Goal: Navigation & Orientation: Find specific page/section

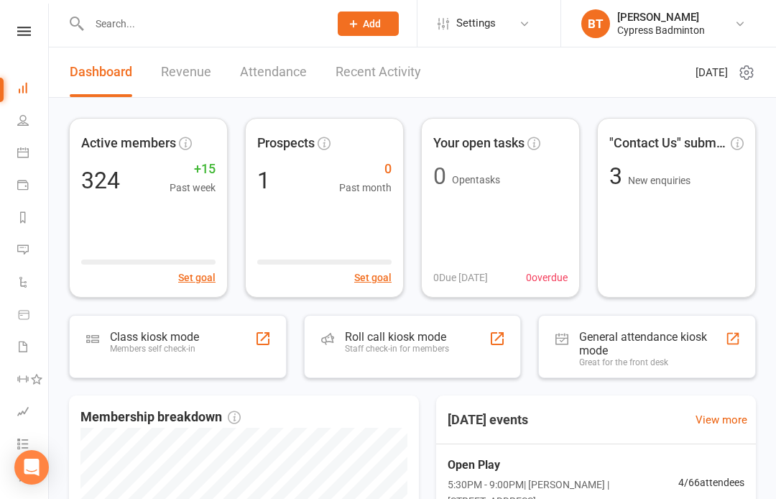
click at [30, 31] on icon at bounding box center [24, 31] width 14 height 9
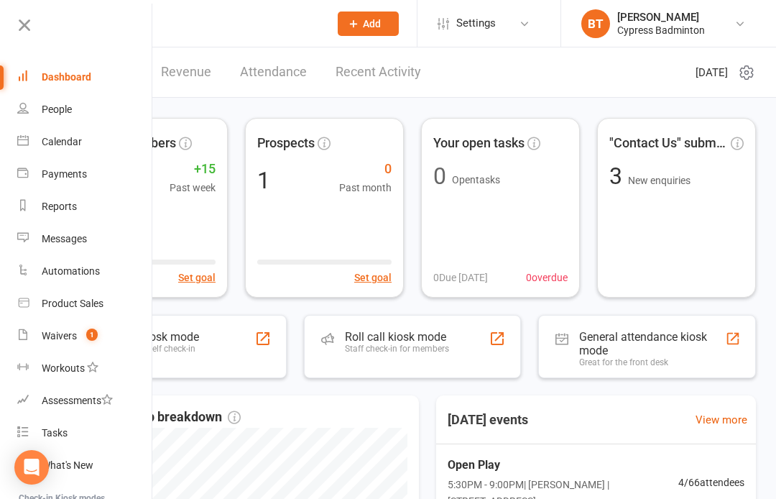
click at [117, 325] on link "Waivers 1" at bounding box center [85, 336] width 136 height 32
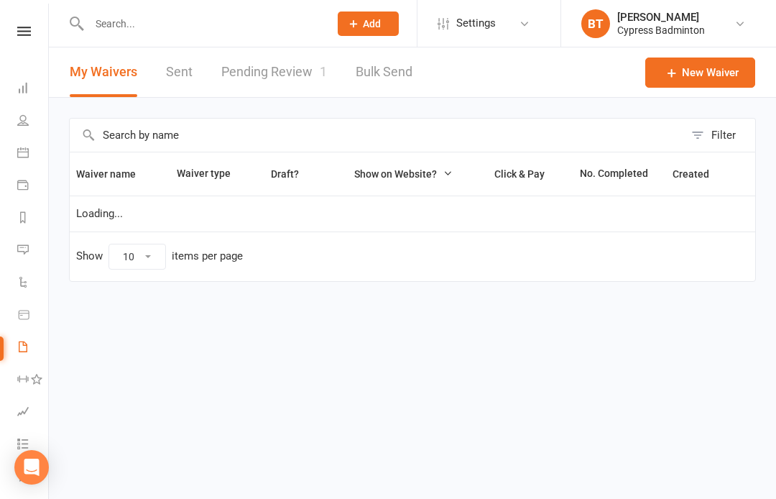
click at [295, 69] on link "Pending Review 1" at bounding box center [274, 72] width 106 height 50
select select "50"
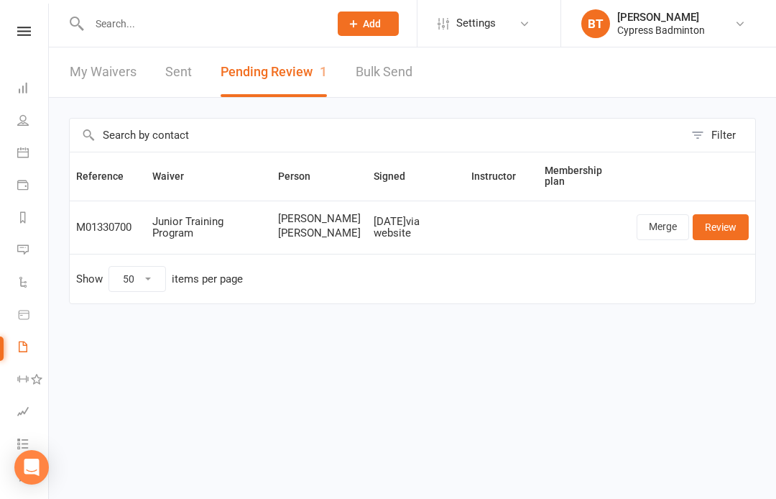
click at [29, 157] on link "Calendar" at bounding box center [33, 154] width 32 height 32
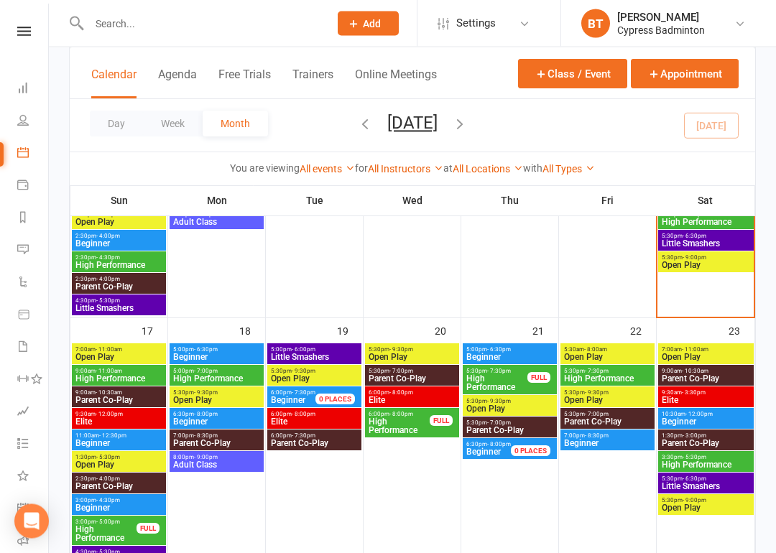
scroll to position [680, 0]
click at [491, 353] on span "Beginner" at bounding box center [510, 357] width 88 height 9
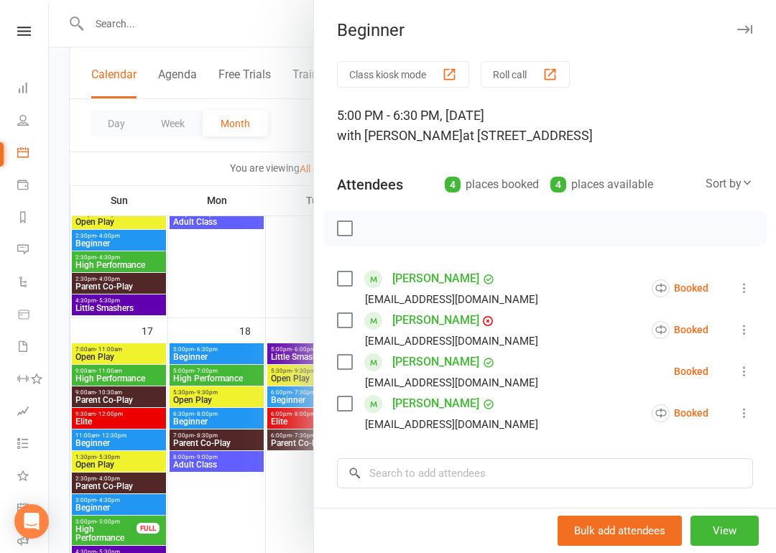
click at [207, 264] on div at bounding box center [412, 276] width 727 height 553
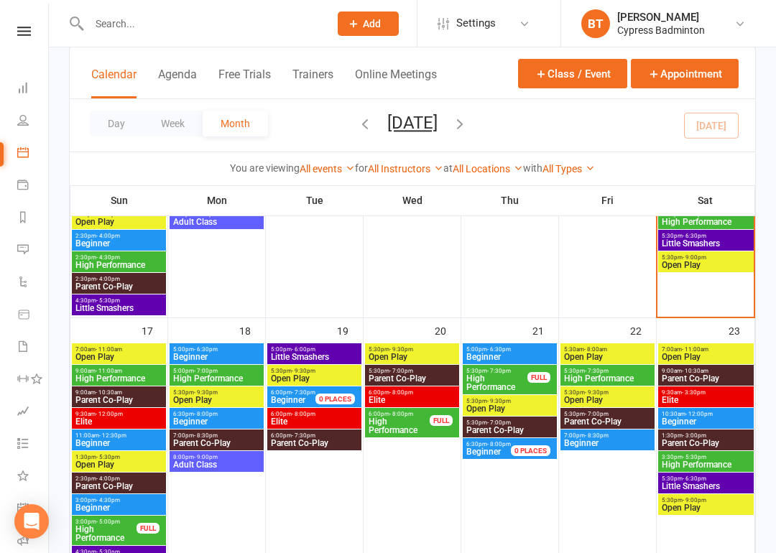
click at [493, 454] on span "Beginner" at bounding box center [483, 452] width 34 height 10
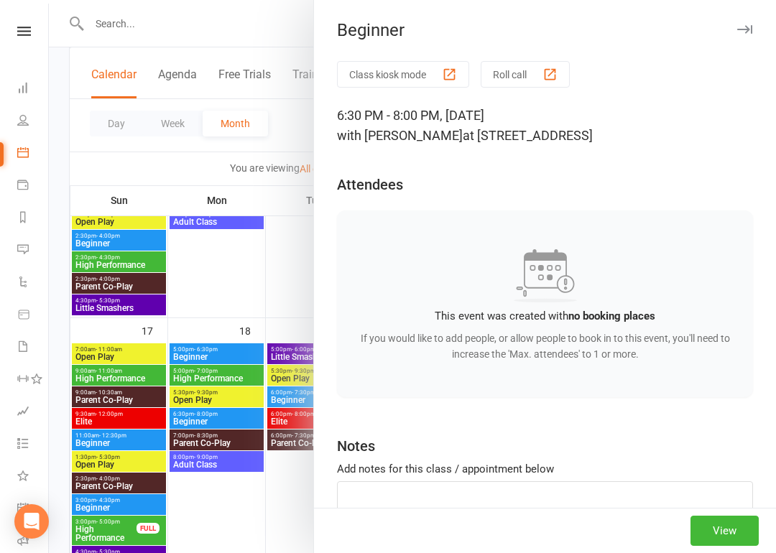
click at [436, 15] on div "Beginner Class kiosk mode Roll call 6:30 PM - 8:00 PM, [DATE] with [PERSON_NAME…" at bounding box center [544, 276] width 463 height 553
click at [290, 263] on div at bounding box center [412, 276] width 727 height 553
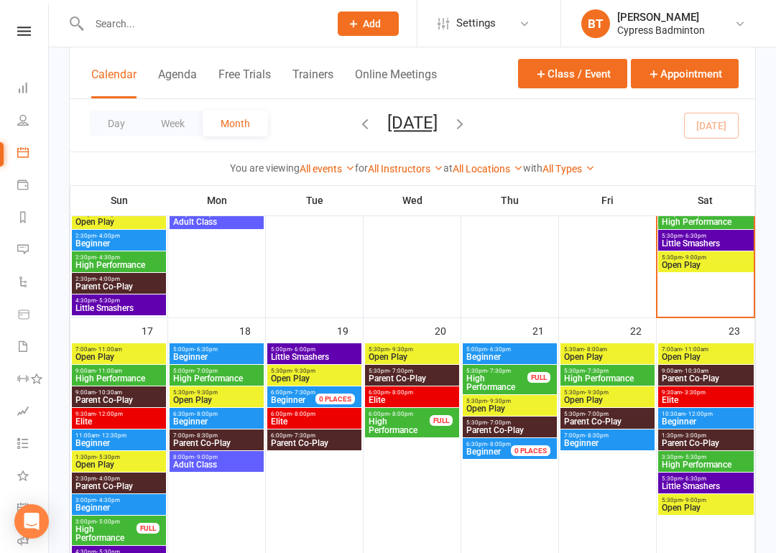
click at [639, 441] on span "Beginner" at bounding box center [607, 443] width 88 height 9
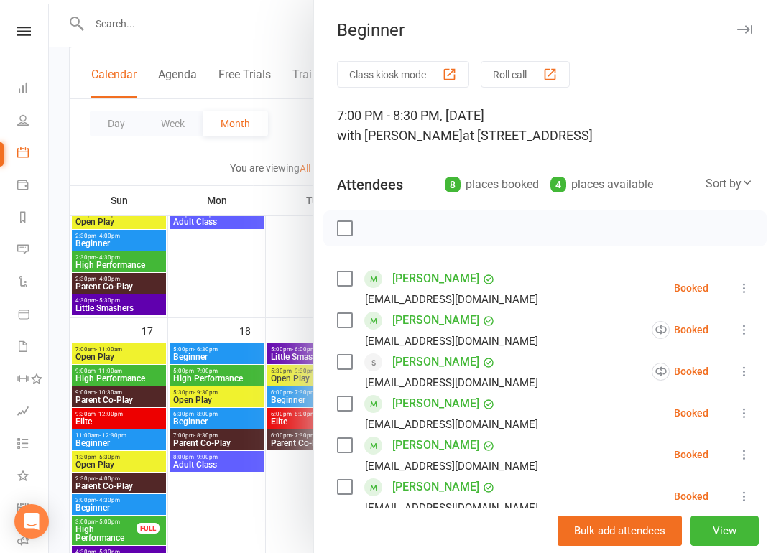
click at [248, 32] on div at bounding box center [412, 276] width 727 height 553
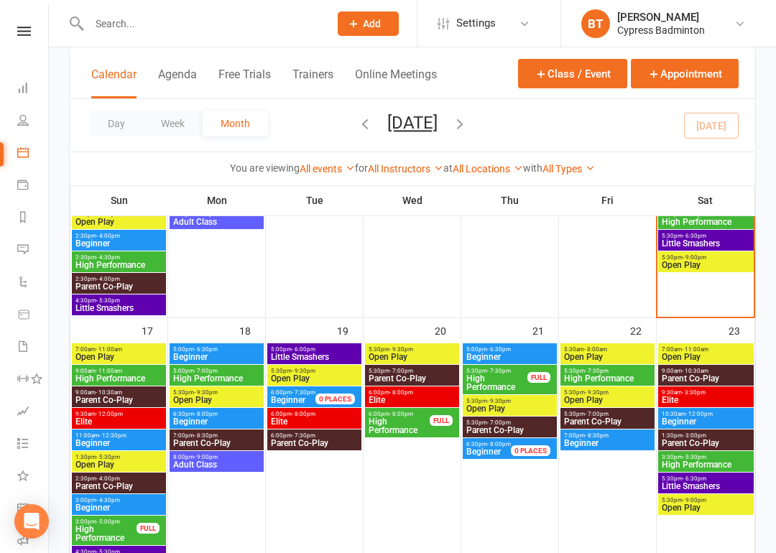
click at [741, 413] on span "10:30am - 12:00pm" at bounding box center [706, 414] width 90 height 6
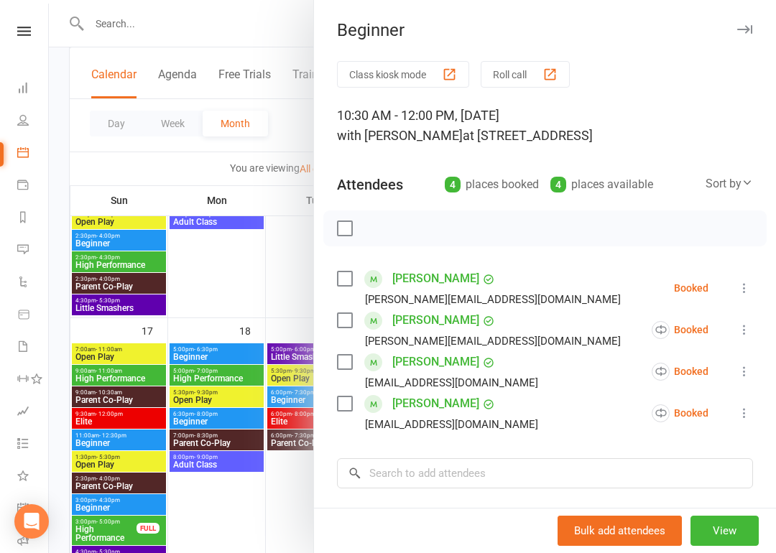
click at [255, 34] on div at bounding box center [412, 276] width 727 height 553
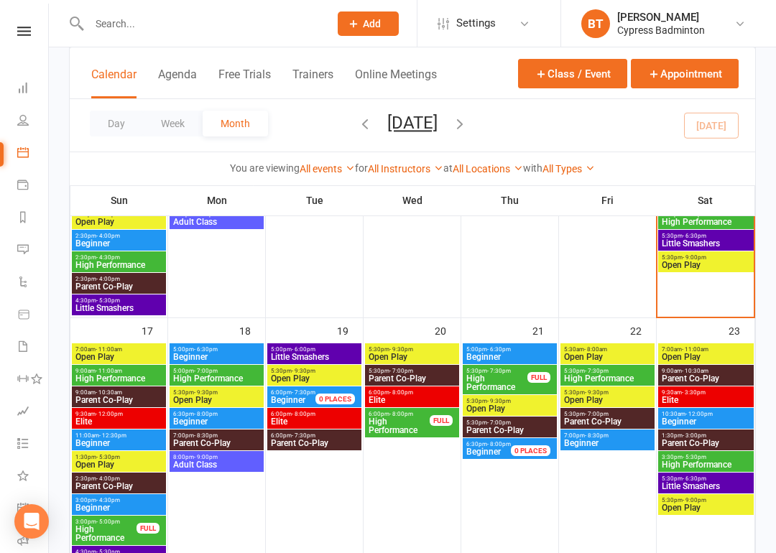
click at [136, 439] on span "Beginner" at bounding box center [119, 443] width 88 height 9
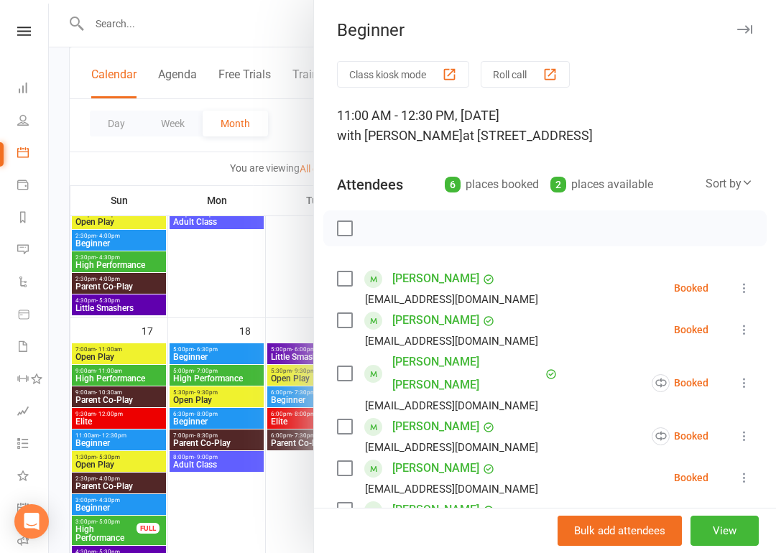
click at [237, 349] on div at bounding box center [412, 276] width 727 height 553
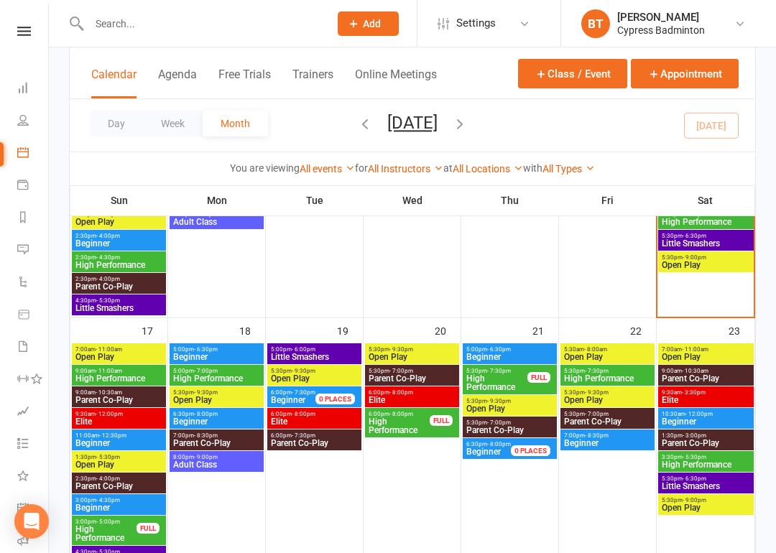
click at [226, 366] on div "5:00pm - 7:00pm High Performance" at bounding box center [217, 375] width 94 height 21
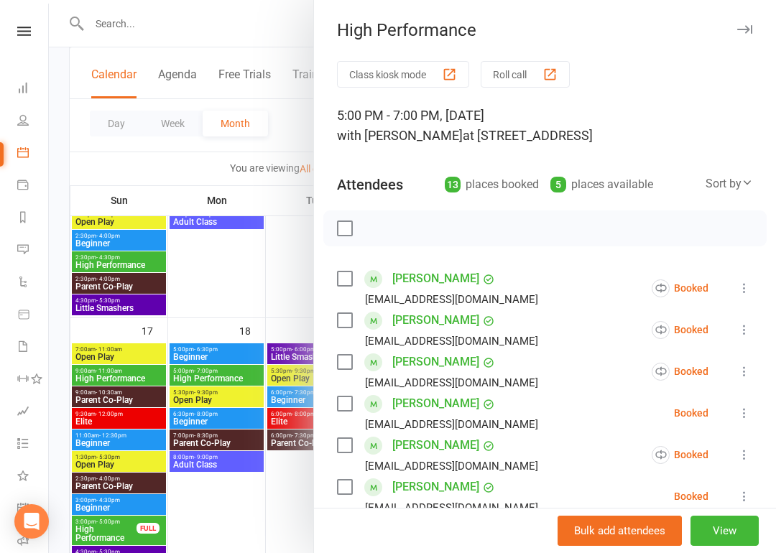
click at [264, 498] on div at bounding box center [412, 276] width 727 height 553
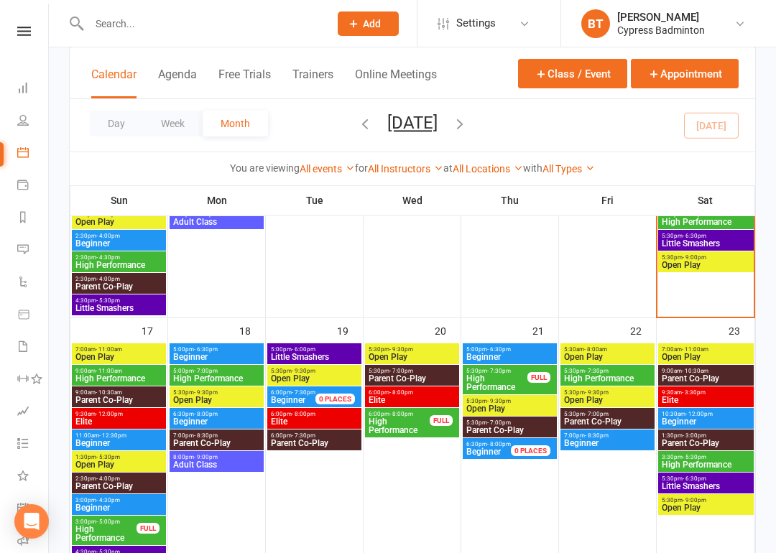
click at [530, 351] on span "5:00pm - 6:30pm" at bounding box center [510, 349] width 88 height 6
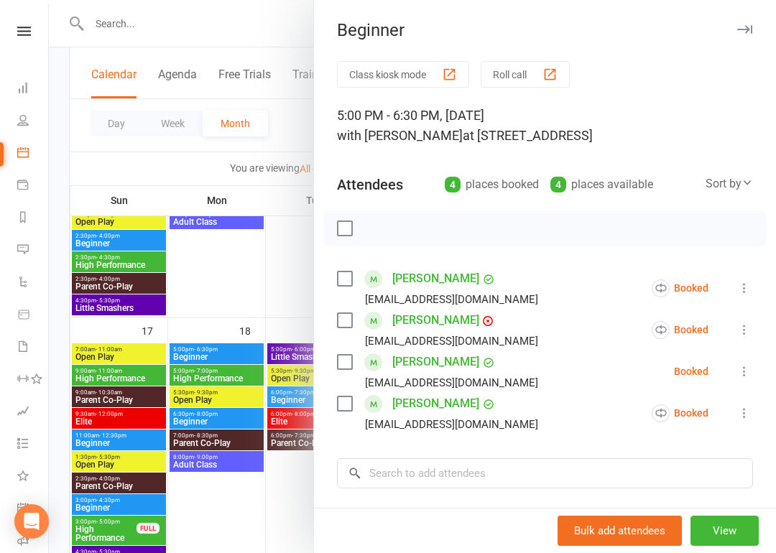
click at [151, 20] on div at bounding box center [412, 276] width 727 height 553
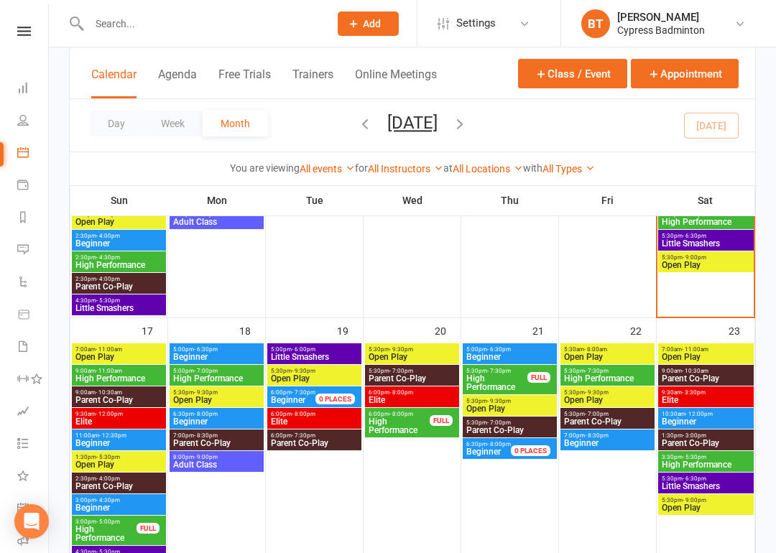
click at [217, 355] on span "Beginner" at bounding box center [216, 357] width 88 height 9
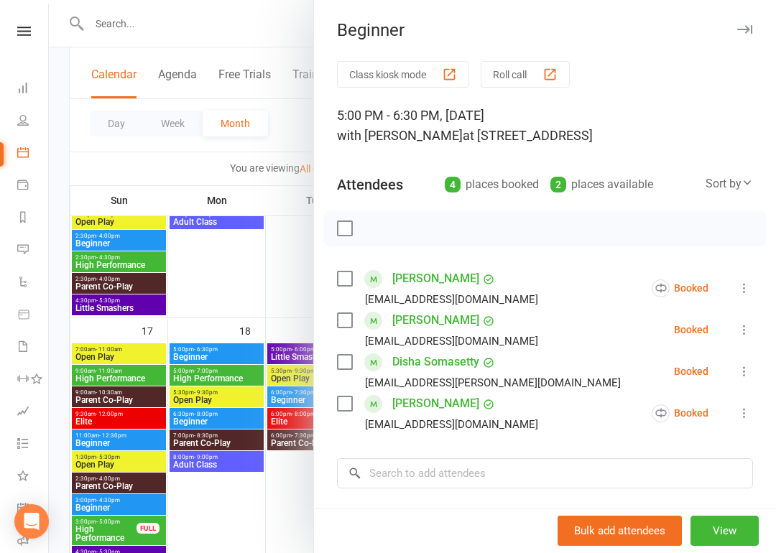
click at [227, 264] on div at bounding box center [412, 276] width 727 height 553
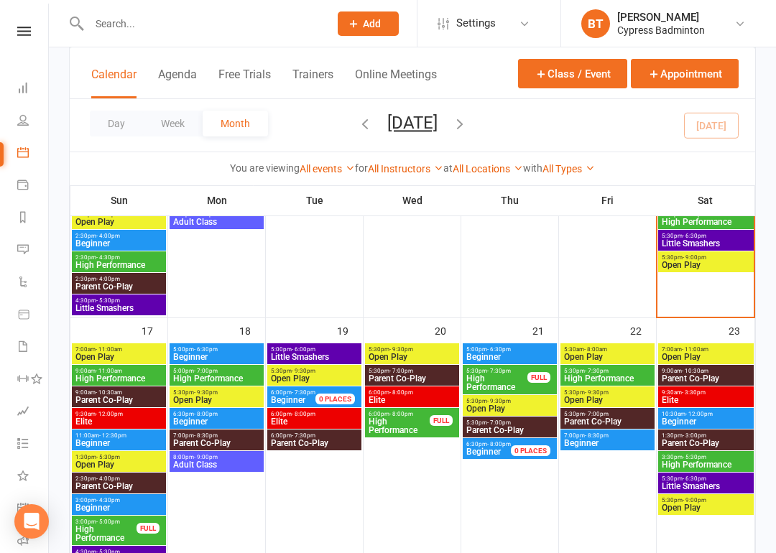
click at [209, 412] on span "- 8:00pm" at bounding box center [206, 414] width 24 height 6
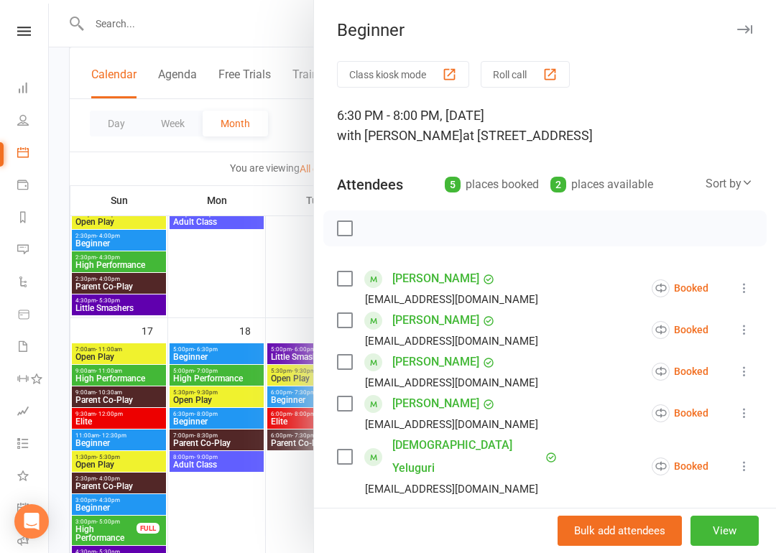
click at [233, 33] on div at bounding box center [412, 276] width 727 height 553
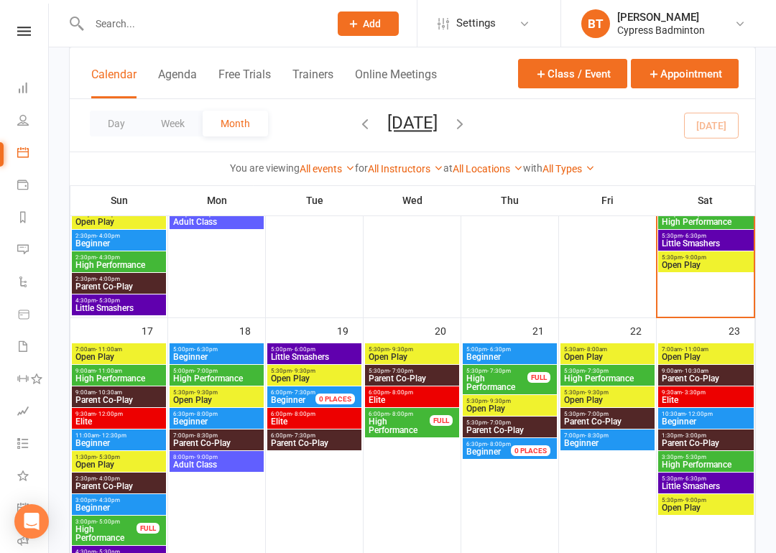
click at [728, 418] on span "Beginner" at bounding box center [706, 421] width 90 height 9
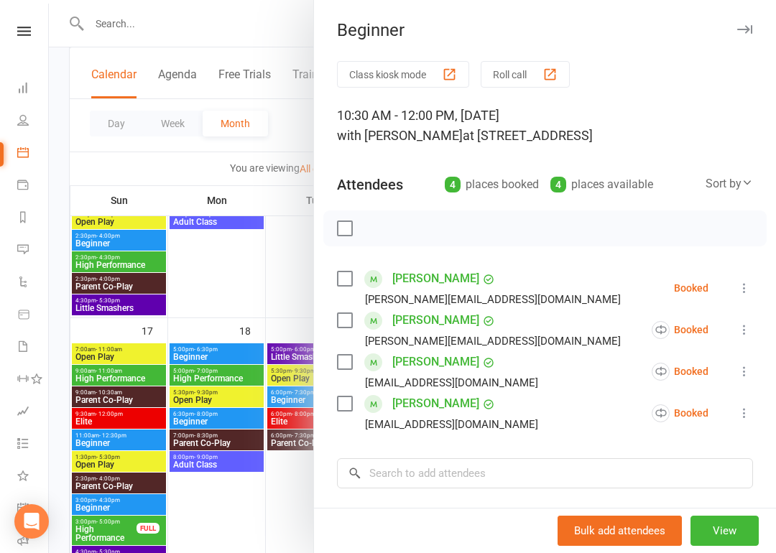
click at [233, 36] on div at bounding box center [412, 276] width 727 height 553
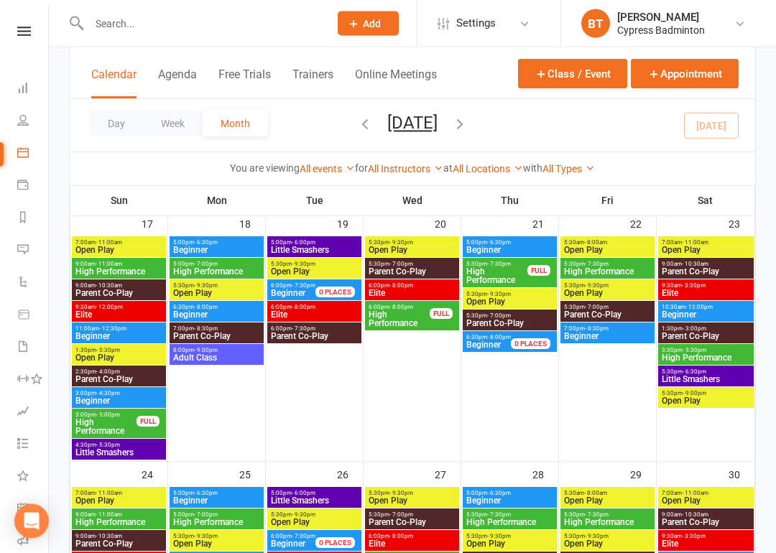
scroll to position [787, 0]
click at [96, 392] on span "- 4:30pm" at bounding box center [108, 393] width 24 height 6
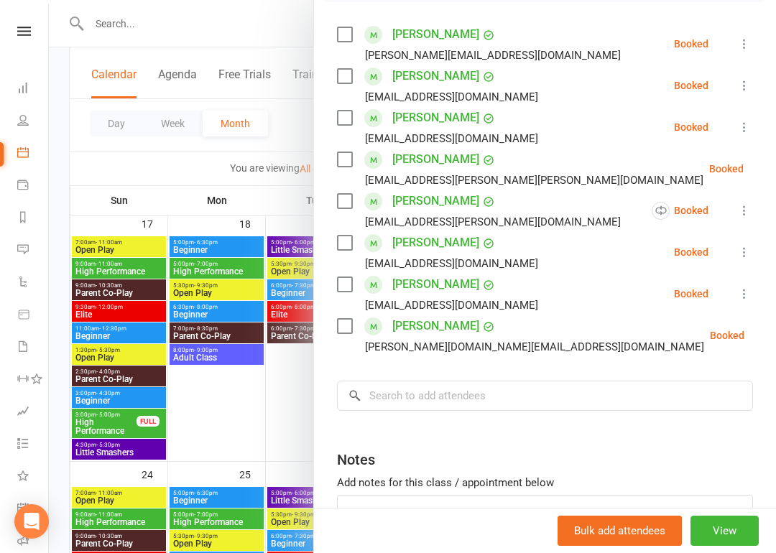
scroll to position [246, 0]
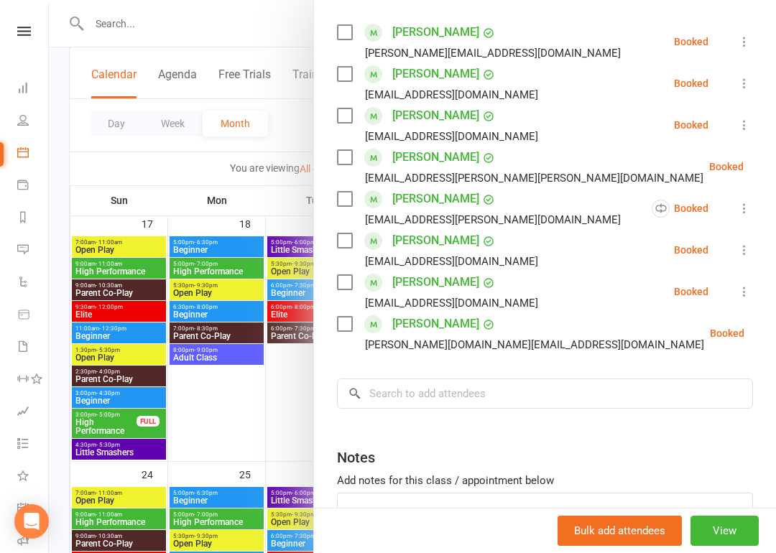
click at [145, 323] on div at bounding box center [412, 276] width 727 height 553
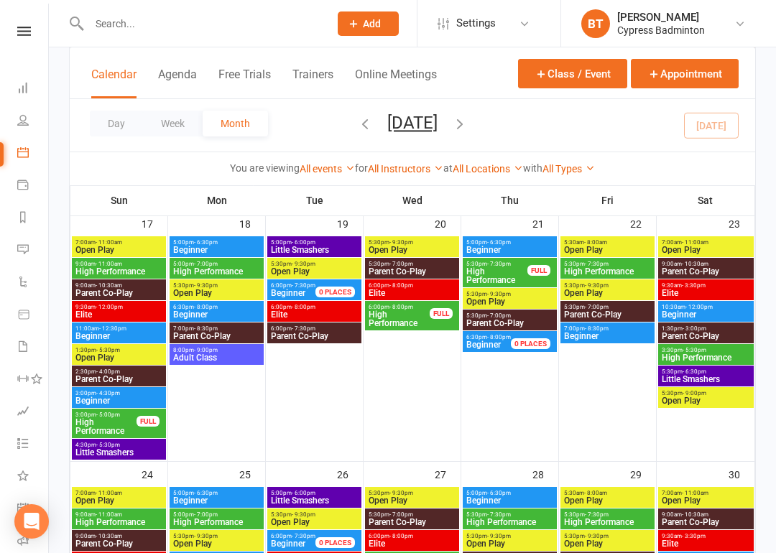
click at [134, 330] on span "11:00am - 12:30pm" at bounding box center [119, 328] width 88 height 6
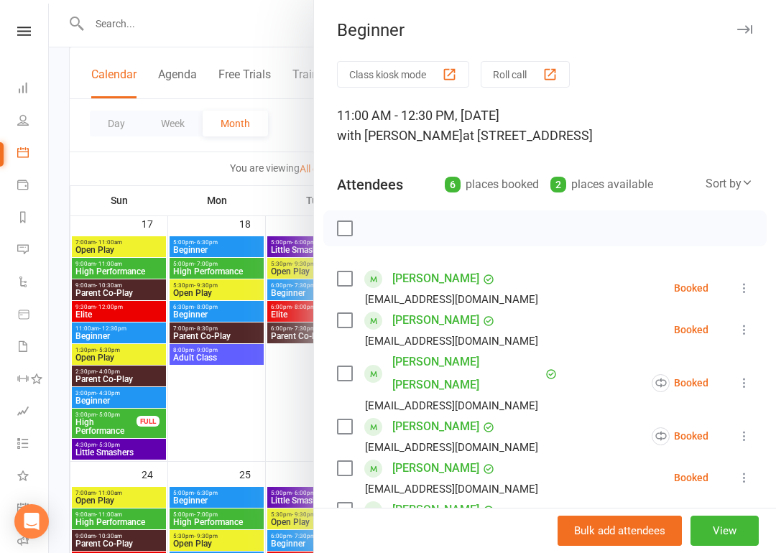
click at [252, 14] on div at bounding box center [412, 276] width 727 height 553
